Goal: Navigation & Orientation: Locate item on page

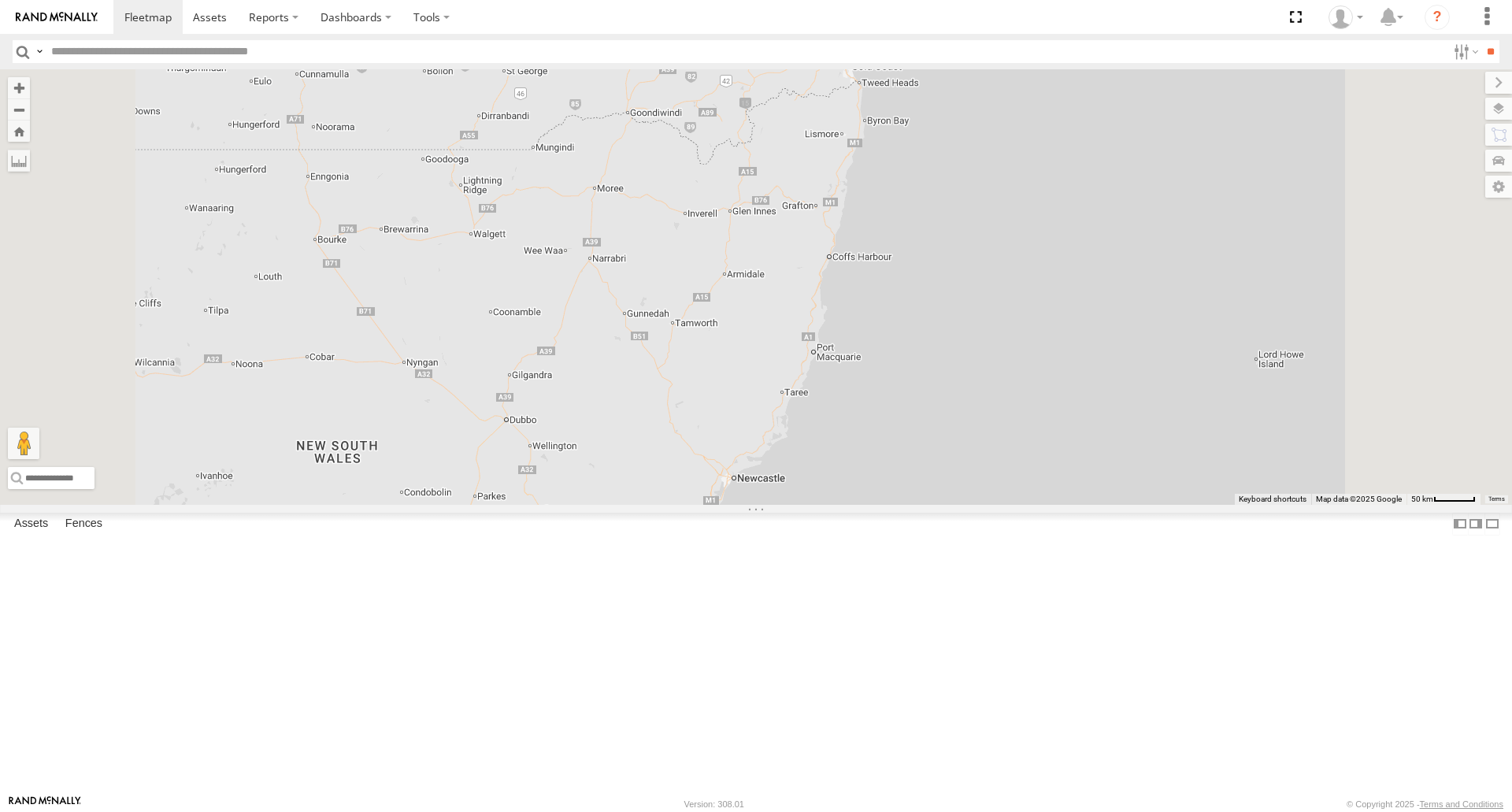
scroll to position [126, 0]
click at [0, 0] on span at bounding box center [0, 0] width 0 height 0
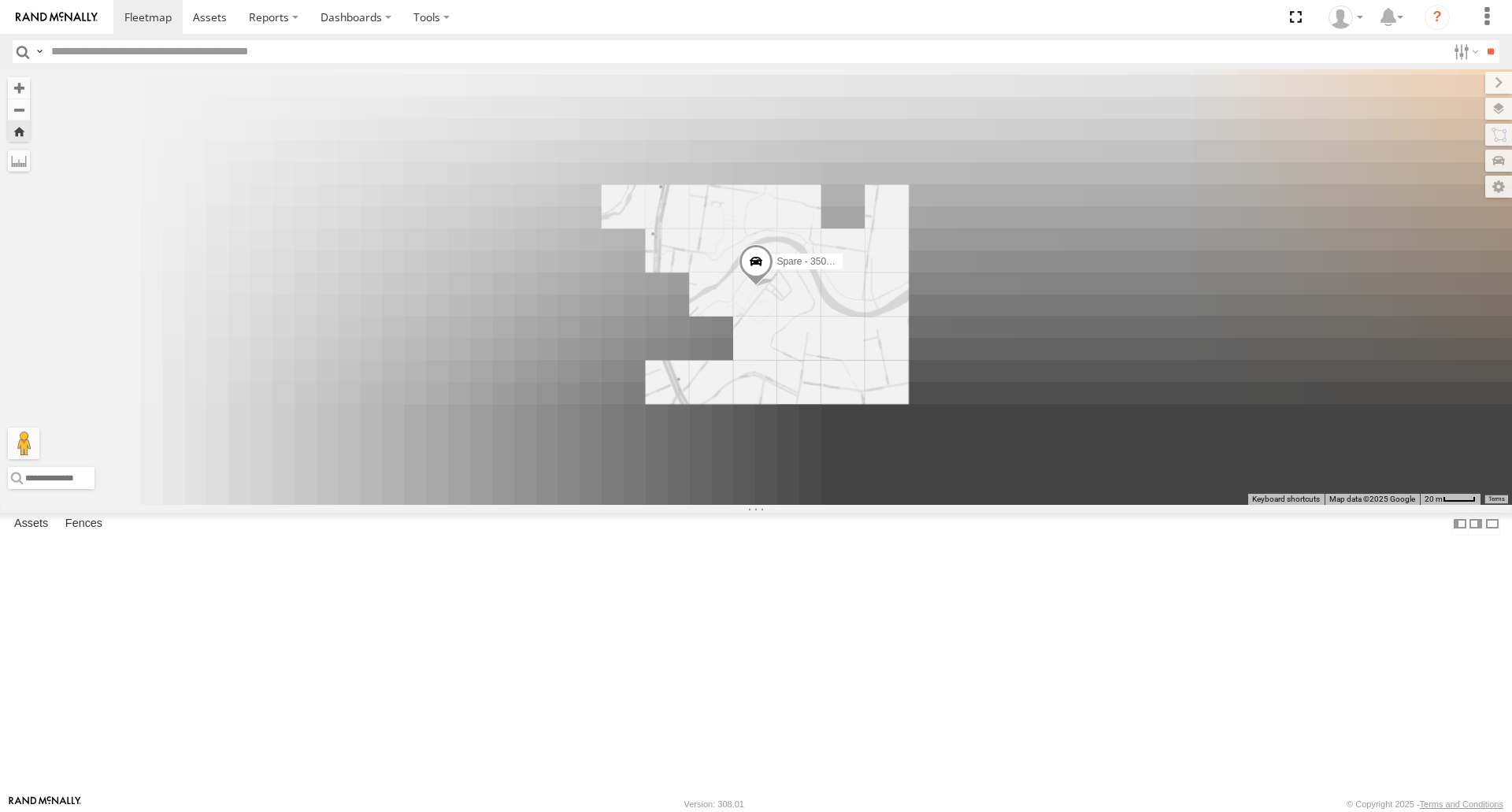
click at [773, 287] on span at bounding box center [756, 266] width 35 height 43
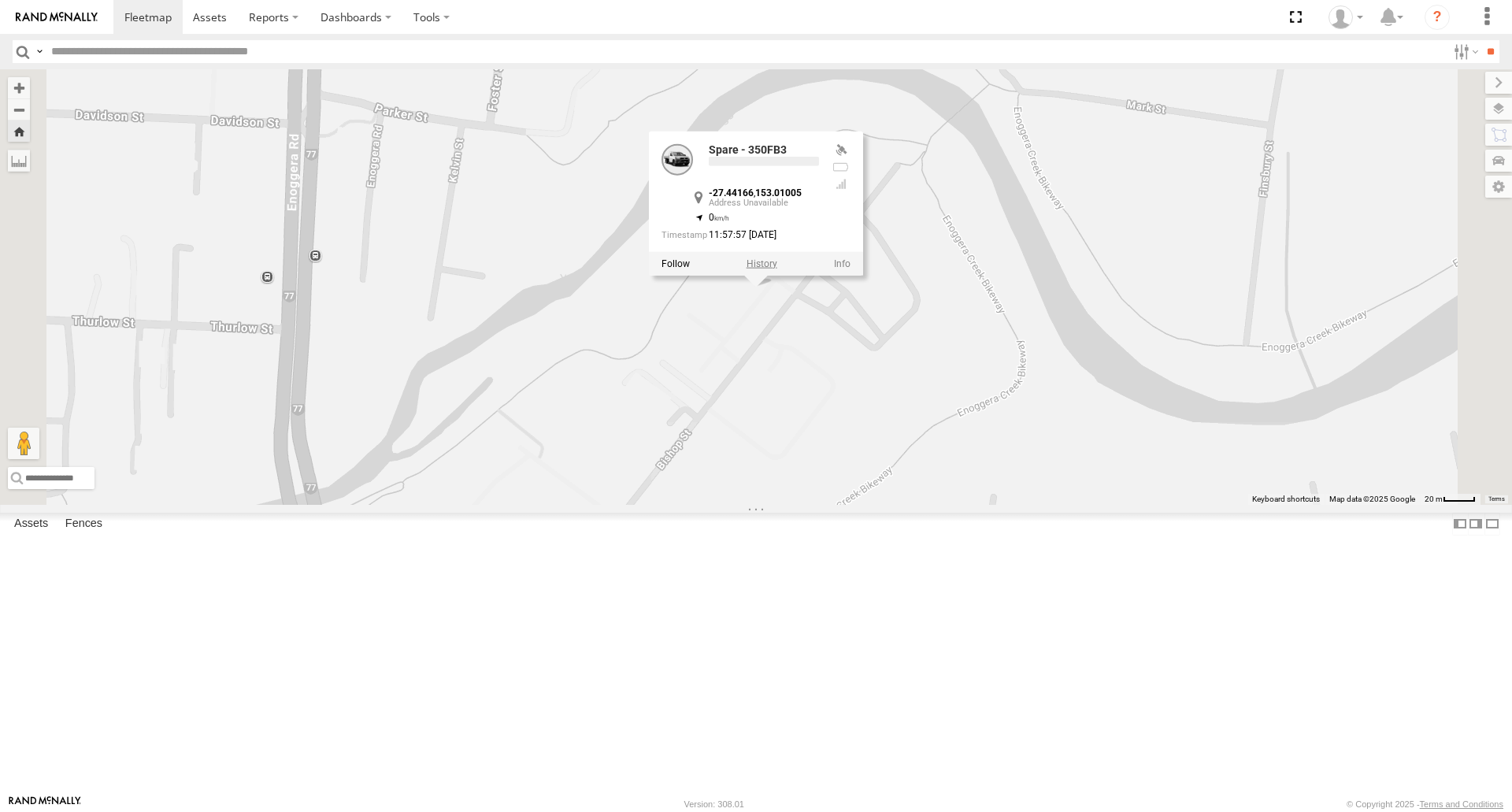
click at [777, 270] on label at bounding box center [761, 264] width 31 height 11
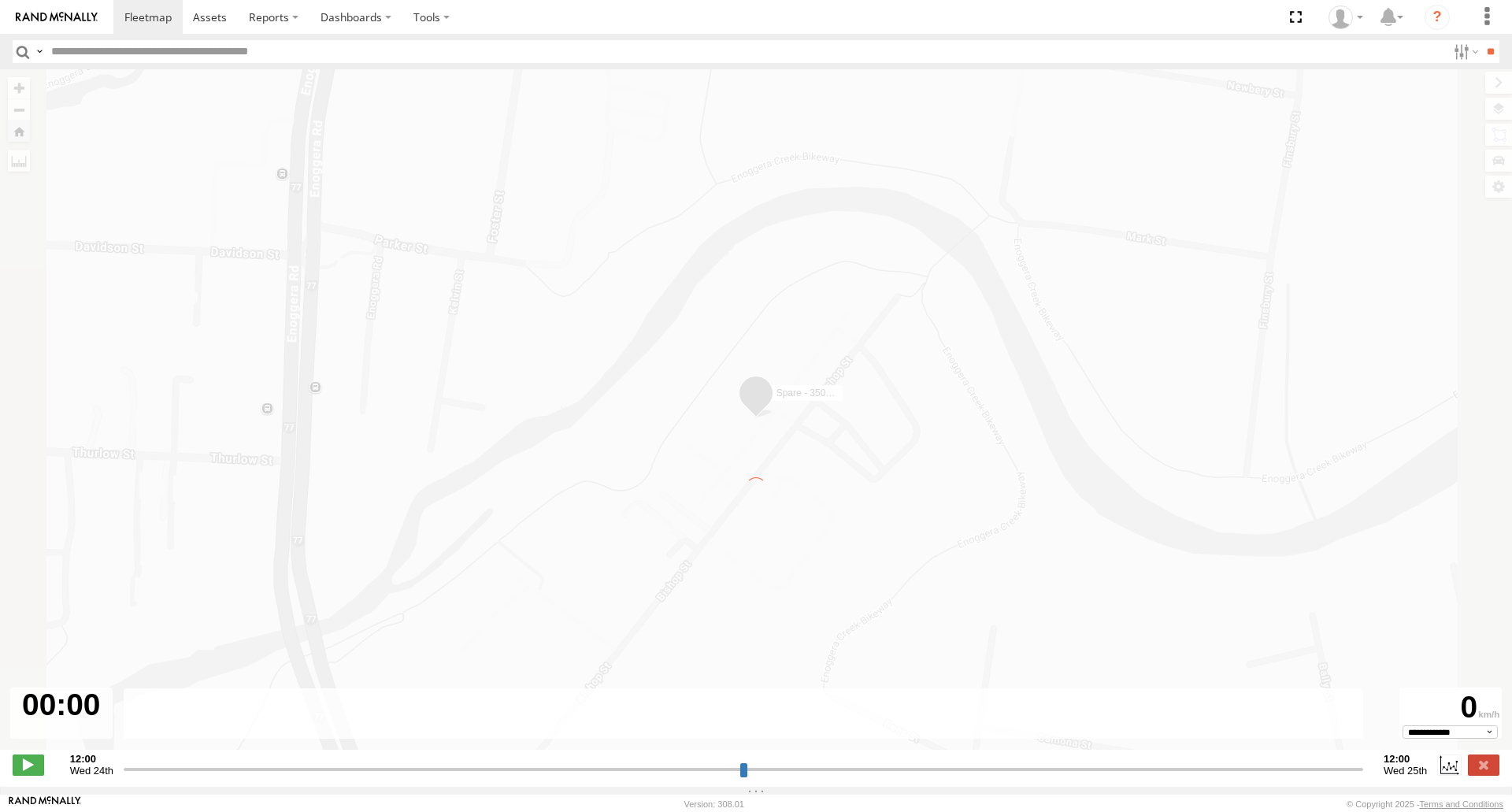
click at [976, 434] on div "← Move left → Move right ↑ Move up ↓ Move down + Zoom in - Zoom out Home Jump l…" at bounding box center [756, 417] width 1512 height 697
type input "**********"
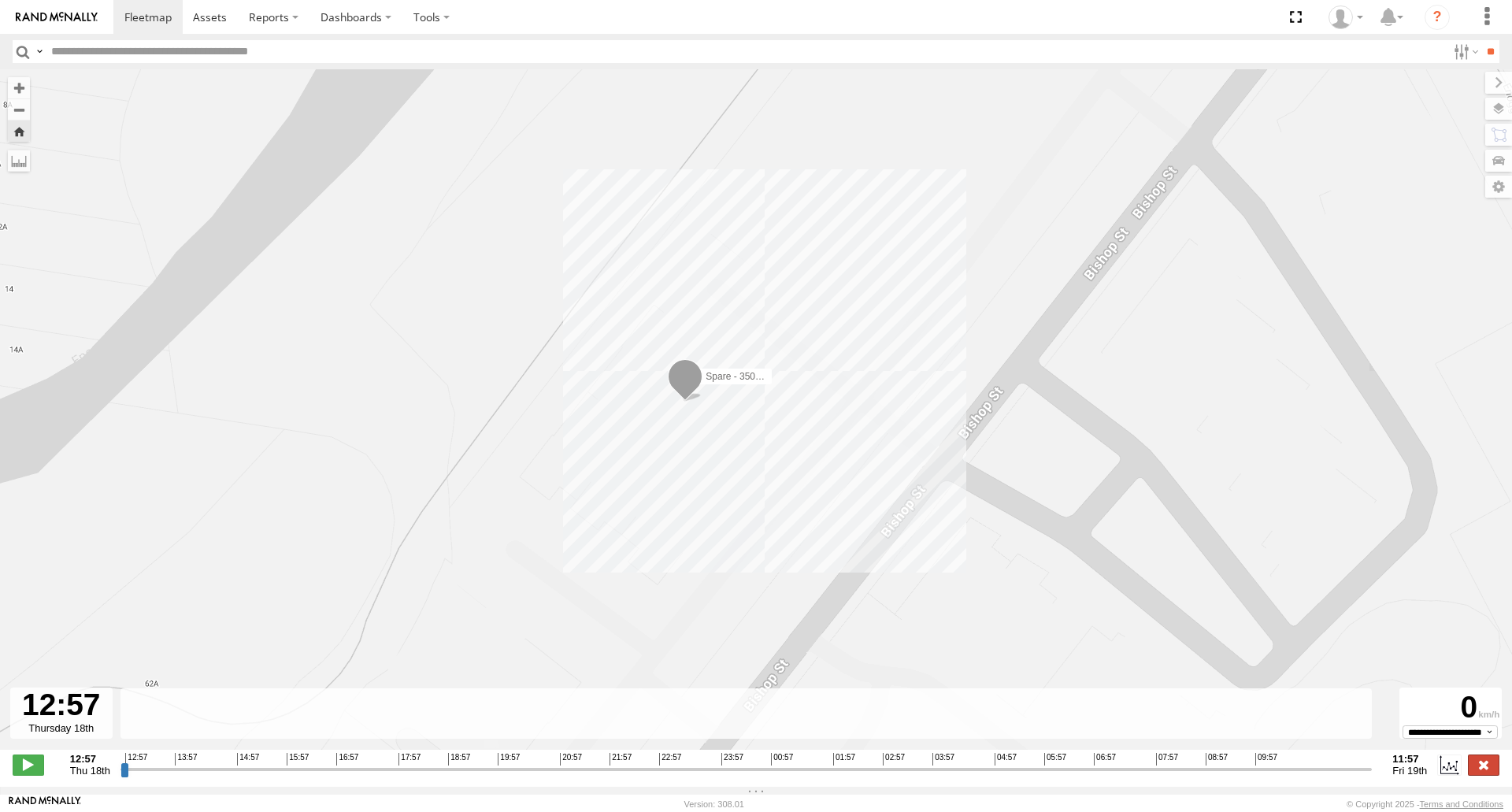
click at [1497, 772] on label at bounding box center [1483, 765] width 32 height 20
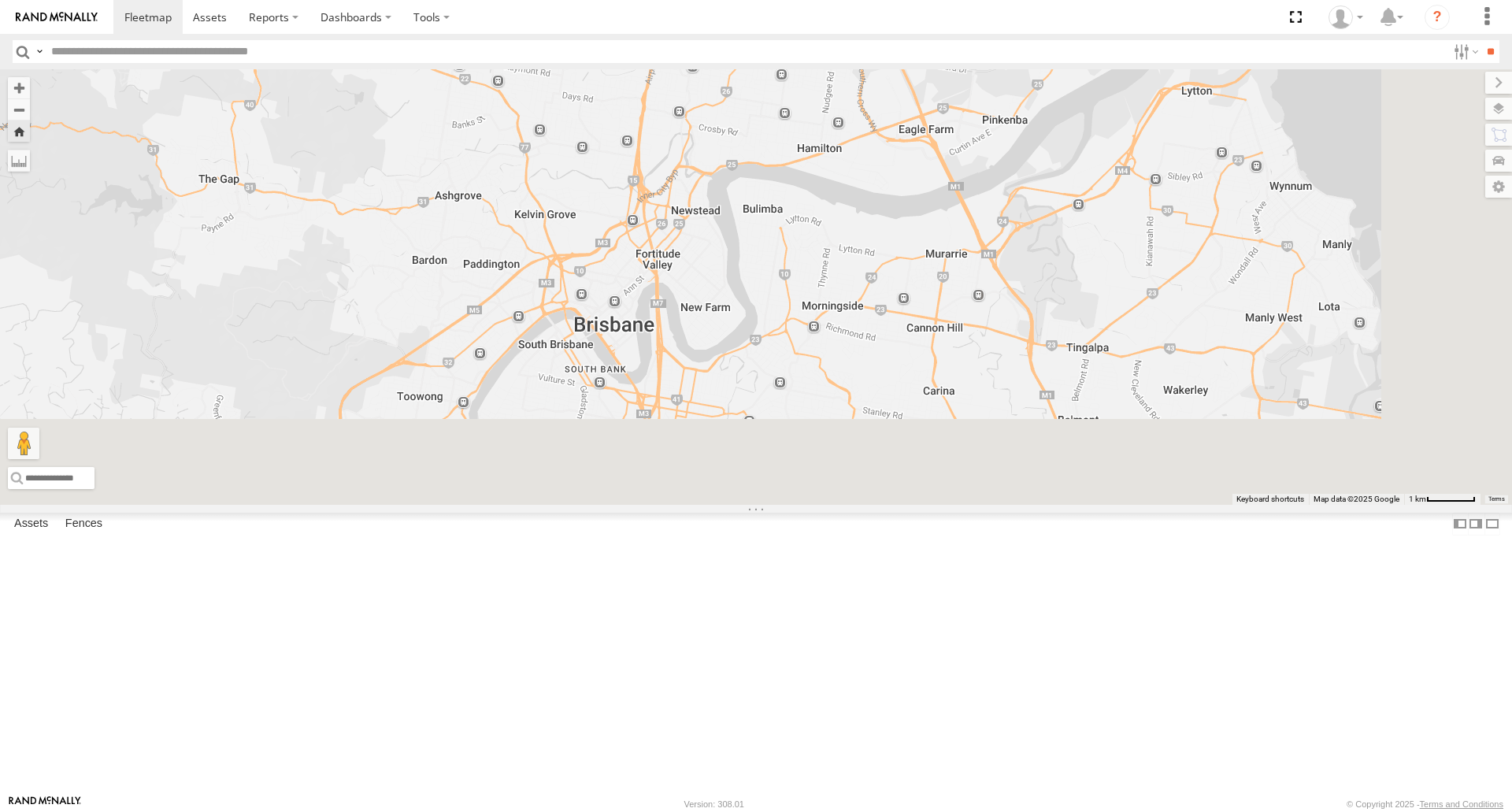
drag, startPoint x: 951, startPoint y: 646, endPoint x: 828, endPoint y: 352, distance: 318.7
click at [832, 324] on div at bounding box center [756, 286] width 1512 height 435
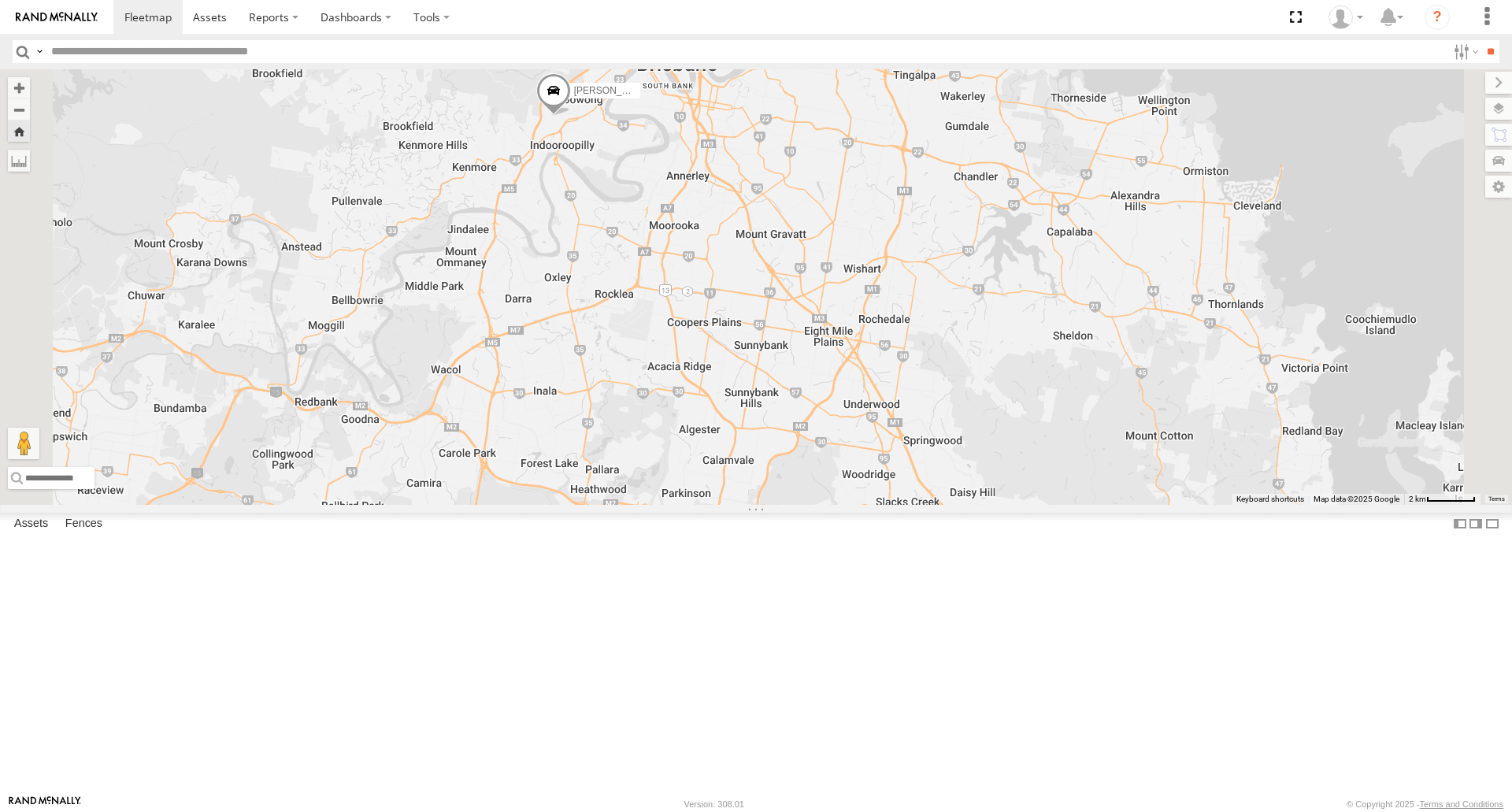
drag, startPoint x: 955, startPoint y: 725, endPoint x: 1017, endPoint y: 590, distance: 148.6
click at [1017, 504] on div "2 2 [PERSON_NAME]- 817BG4 [PERSON_NAME] - 017IP4 [PERSON_NAME] 019IP4 - Hilux […" at bounding box center [756, 286] width 1512 height 435
